Goal: Go to known website: Go to known website

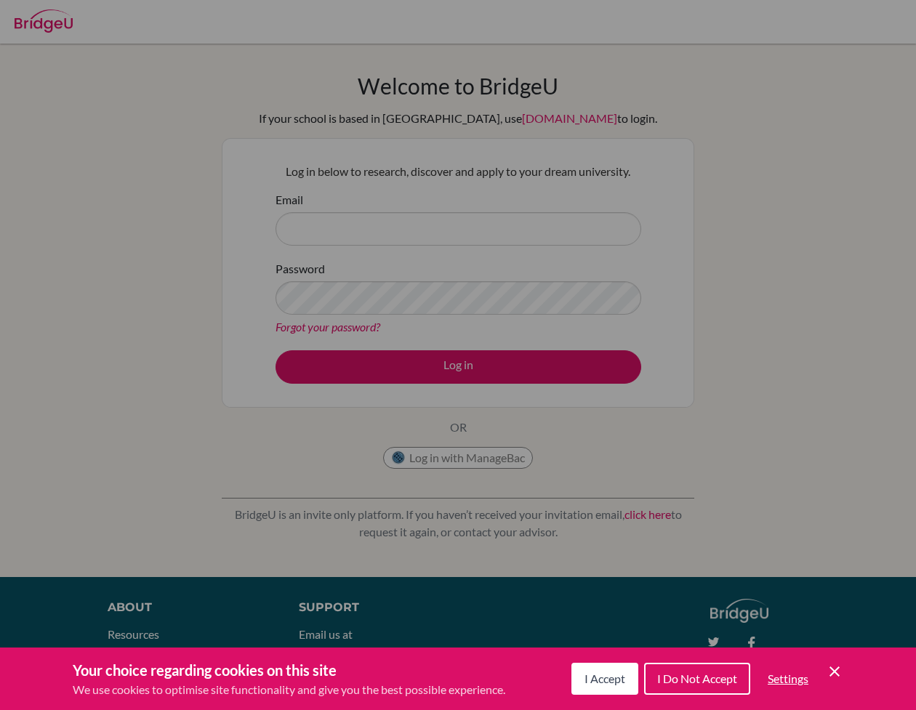
click at [512, 230] on div "Cookie Preferences" at bounding box center [458, 355] width 916 height 710
click at [472, 327] on div "Cookie Preferences" at bounding box center [458, 355] width 916 height 710
click at [831, 666] on icon "Cookie Control Close Icon" at bounding box center [833, 671] width 17 height 17
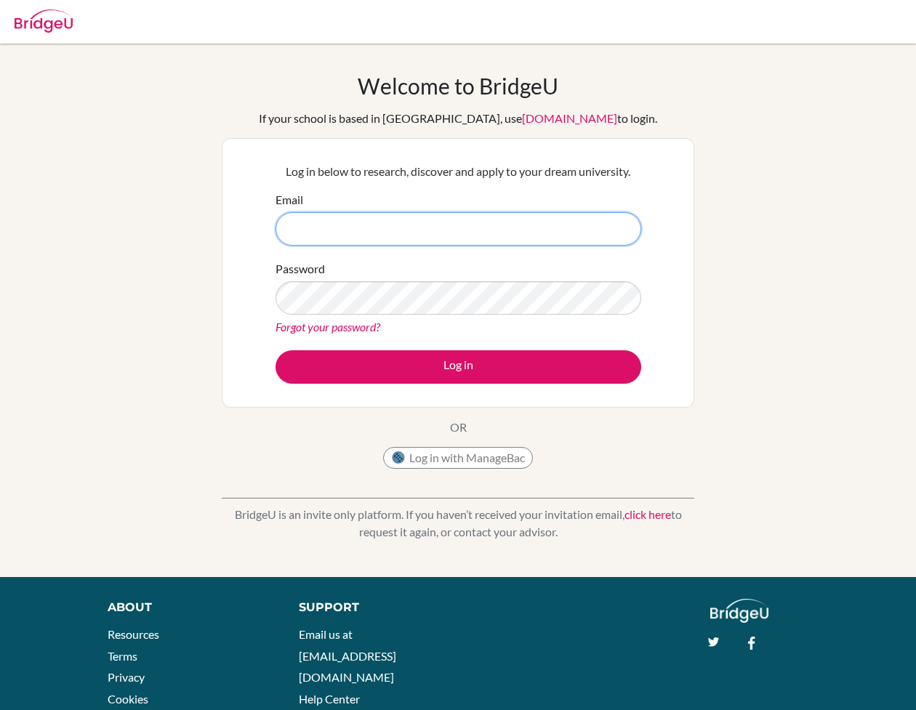
click at [336, 236] on input "Email" at bounding box center [457, 228] width 365 height 33
click at [310, 224] on input "Livia" at bounding box center [457, 228] width 365 height 33
type input "L"
type input "livia.lu@dipont-hc.com"
click at [522, 118] on link "[DOMAIN_NAME]" at bounding box center [569, 118] width 95 height 14
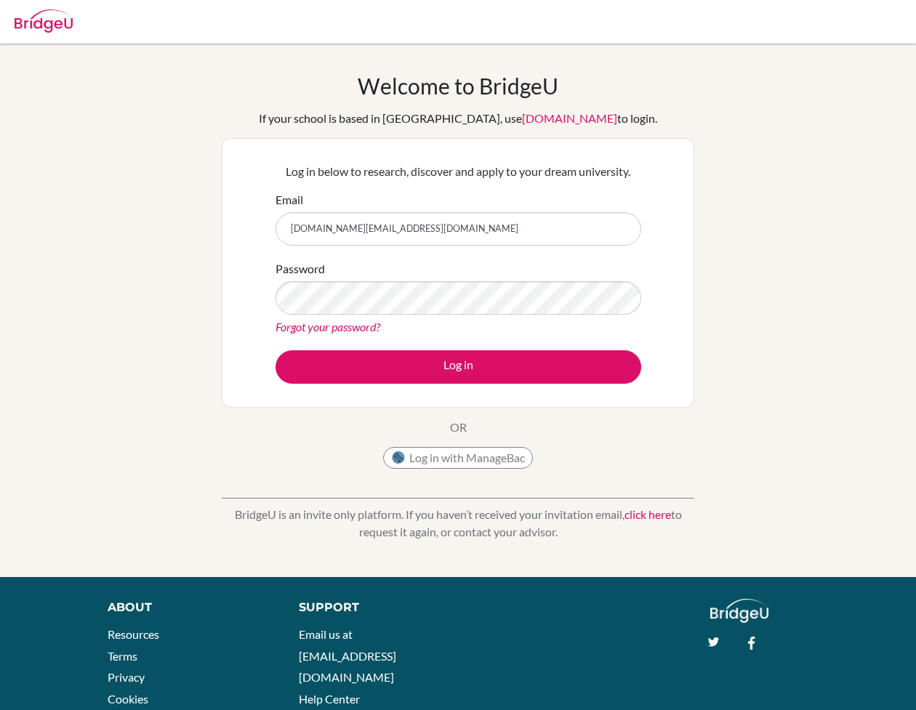
click at [522, 120] on link "[DOMAIN_NAME]" at bounding box center [569, 118] width 95 height 14
